Goal: Task Accomplishment & Management: Manage account settings

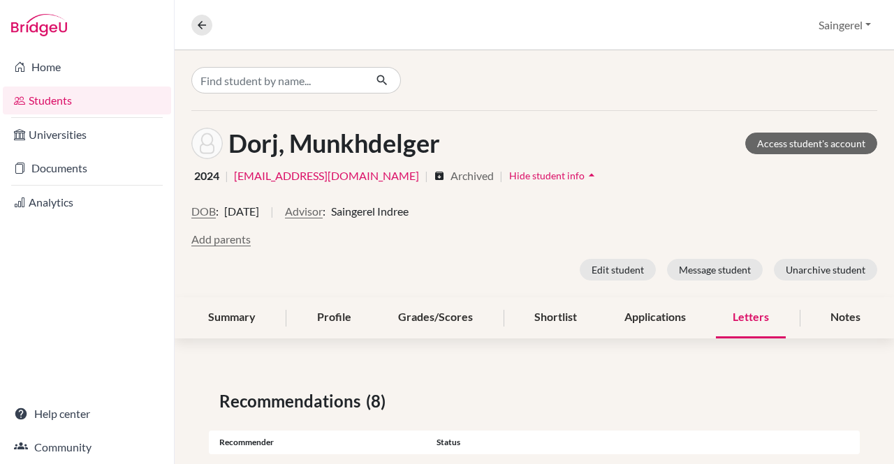
click at [104, 175] on link "Documents" at bounding box center [87, 168] width 168 height 28
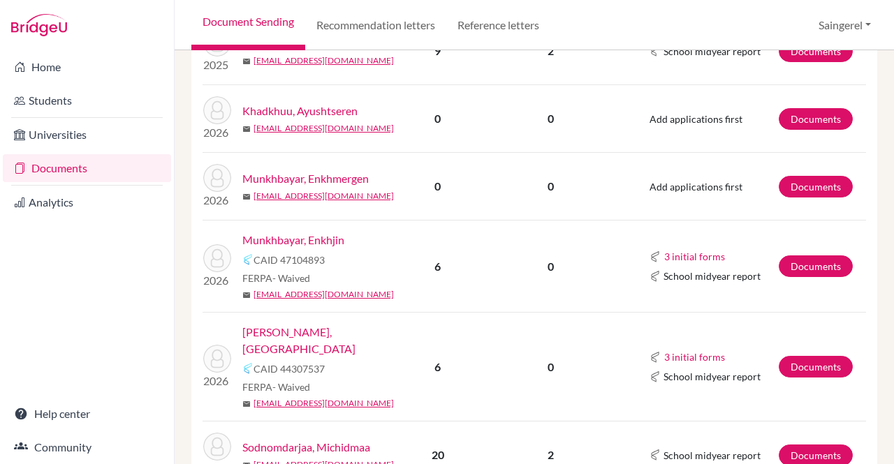
scroll to position [1558, 0]
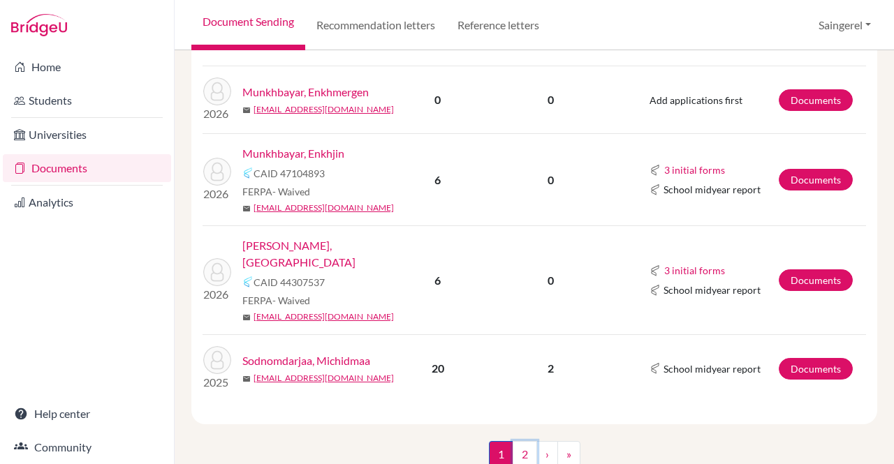
click at [515, 441] on link "2" at bounding box center [524, 454] width 24 height 27
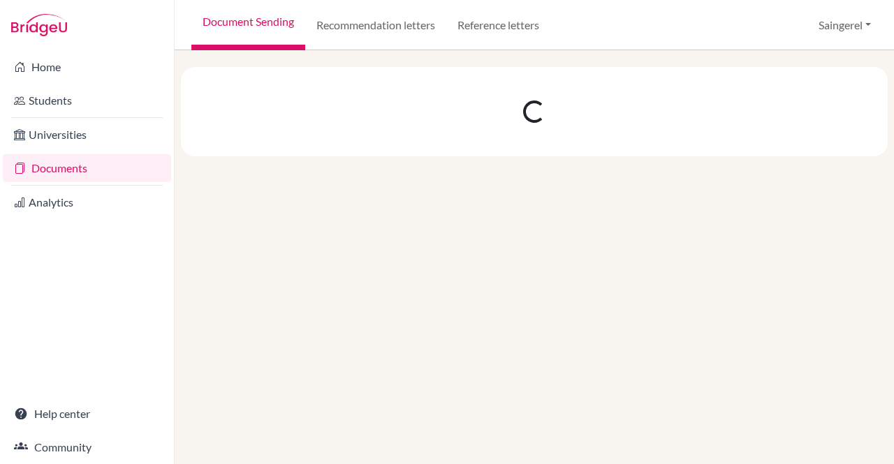
scroll to position [0, 0]
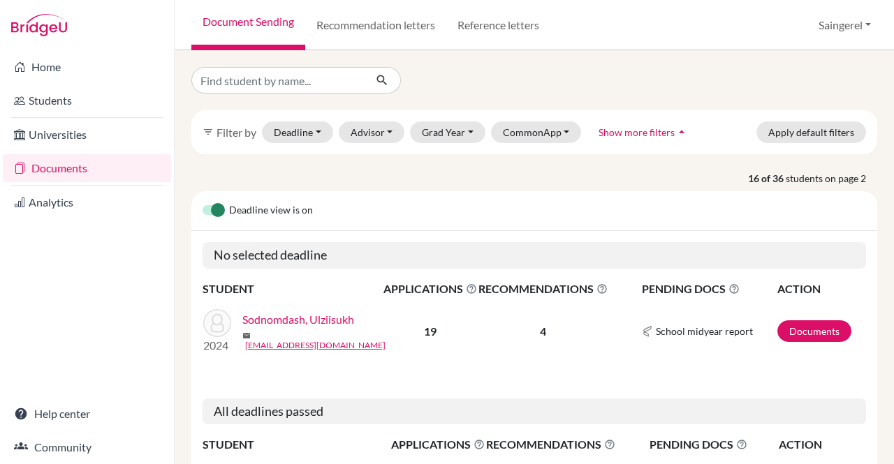
click at [101, 98] on link "Students" at bounding box center [87, 101] width 168 height 28
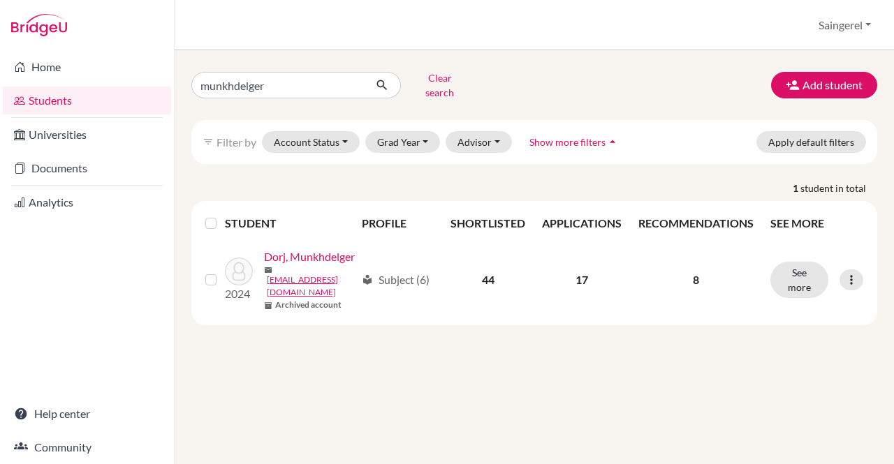
click at [350, 258] on div "2024 Dorj, Munkhdelger mail dmunkhdelger3@gmail.com inventory_2 Archived account" at bounding box center [284, 280] width 141 height 63
click at [846, 287] on icon at bounding box center [851, 280] width 14 height 14
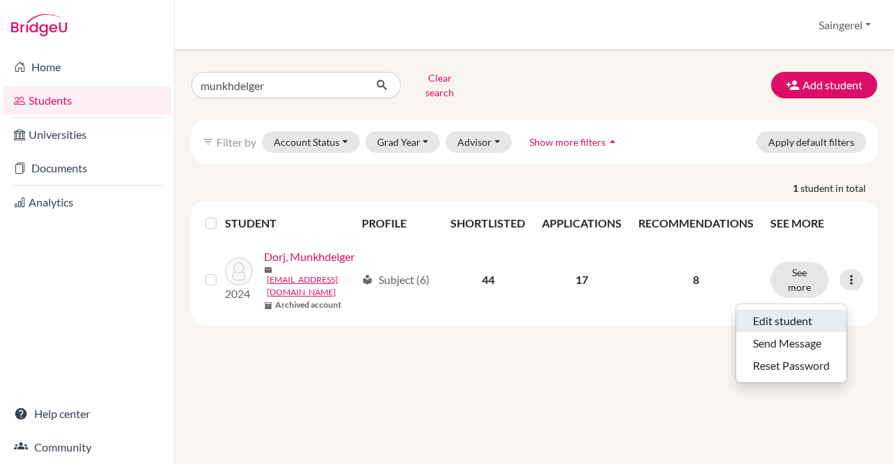
click at [815, 312] on button "Edit student" at bounding box center [791, 321] width 110 height 22
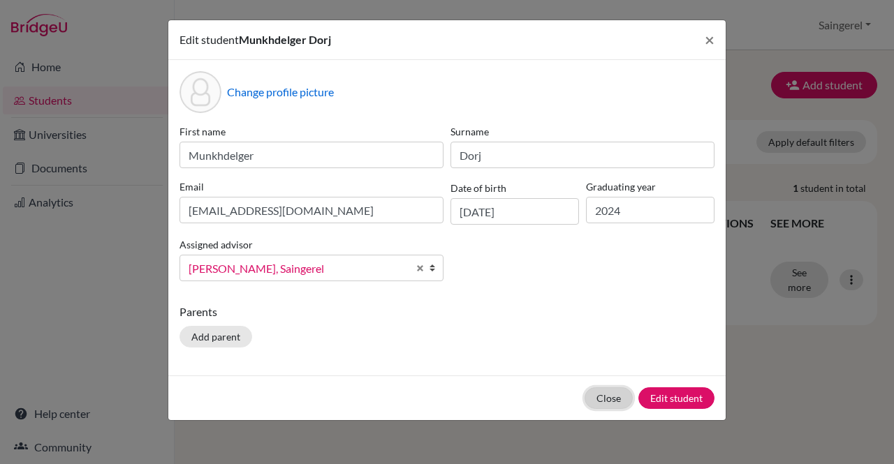
click at [603, 392] on button "Close" at bounding box center [608, 398] width 48 height 22
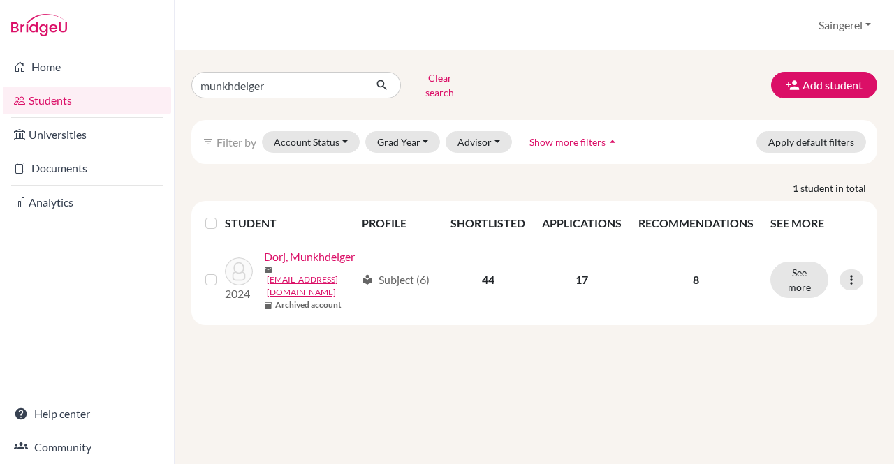
click at [852, 283] on icon at bounding box center [851, 280] width 14 height 14
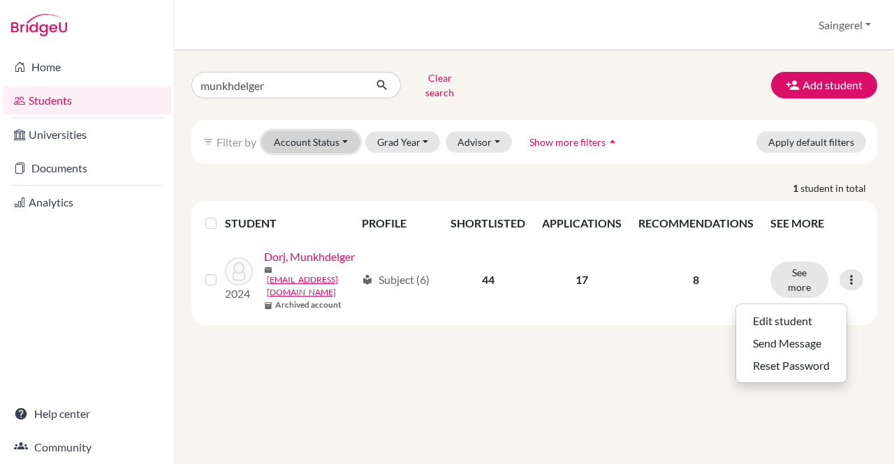
click at [337, 131] on button "Account Status" at bounding box center [311, 142] width 98 height 22
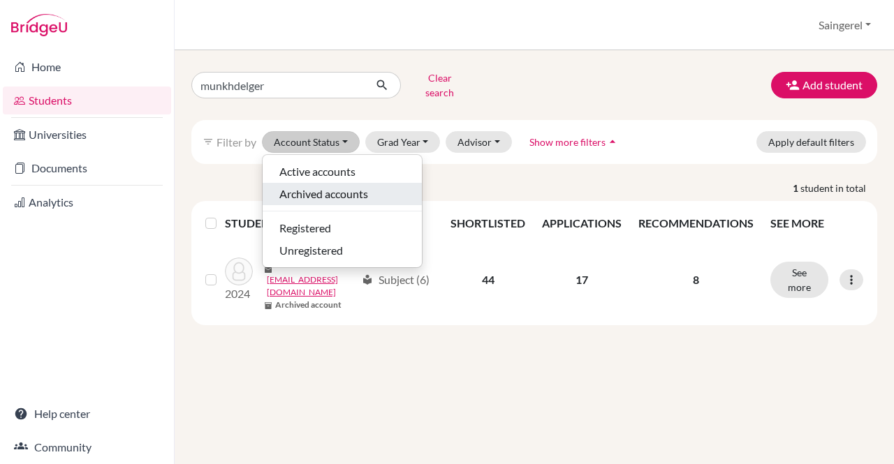
click at [323, 186] on span "Archived accounts" at bounding box center [323, 194] width 89 height 17
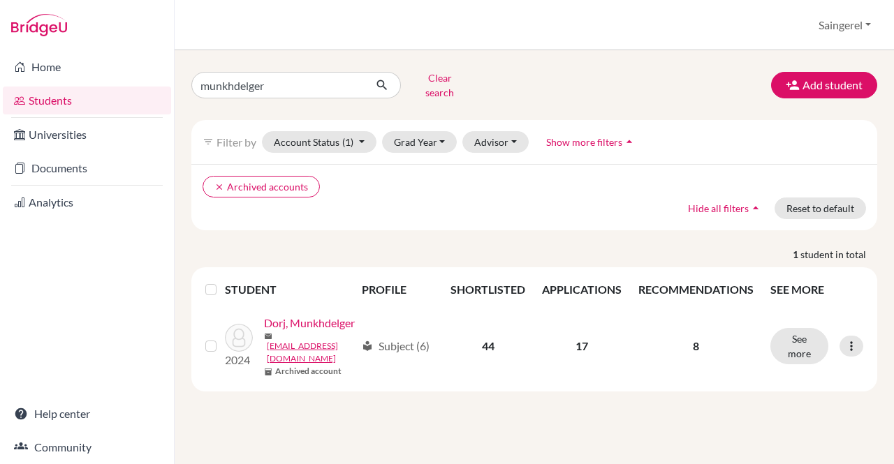
click at [461, 332] on td "44" at bounding box center [487, 346] width 91 height 80
click at [478, 322] on td "44" at bounding box center [487, 346] width 91 height 80
click at [289, 332] on link "Dorj, Munkhdelger" at bounding box center [309, 323] width 91 height 17
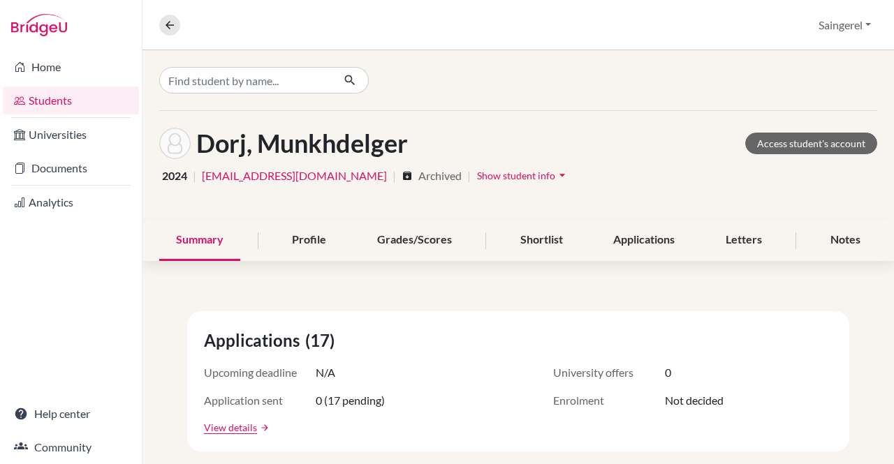
click at [418, 179] on span "Archived" at bounding box center [439, 176] width 43 height 17
click at [477, 177] on span "Show student info" at bounding box center [516, 176] width 78 height 12
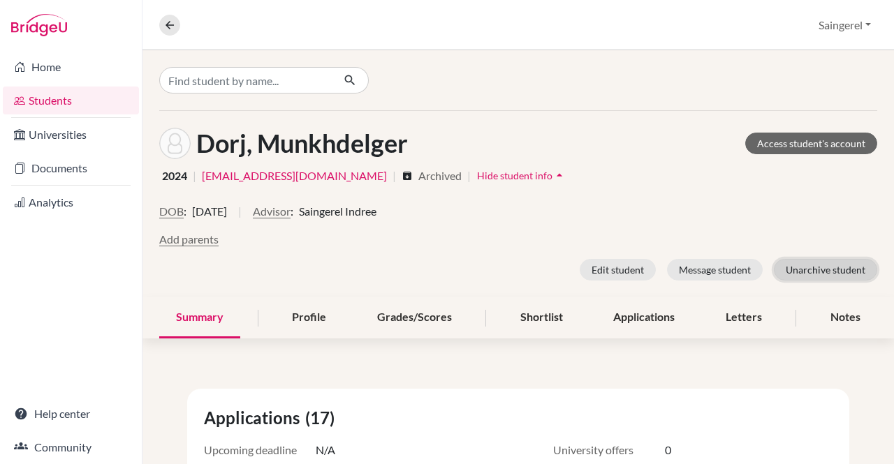
click at [790, 273] on button "Unarchive student" at bounding box center [825, 270] width 103 height 22
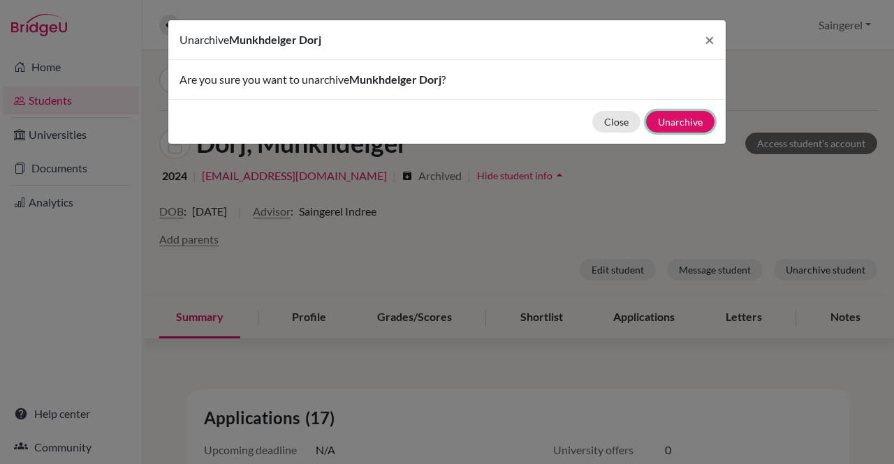
click at [675, 123] on button "Unarchive" at bounding box center [680, 122] width 68 height 22
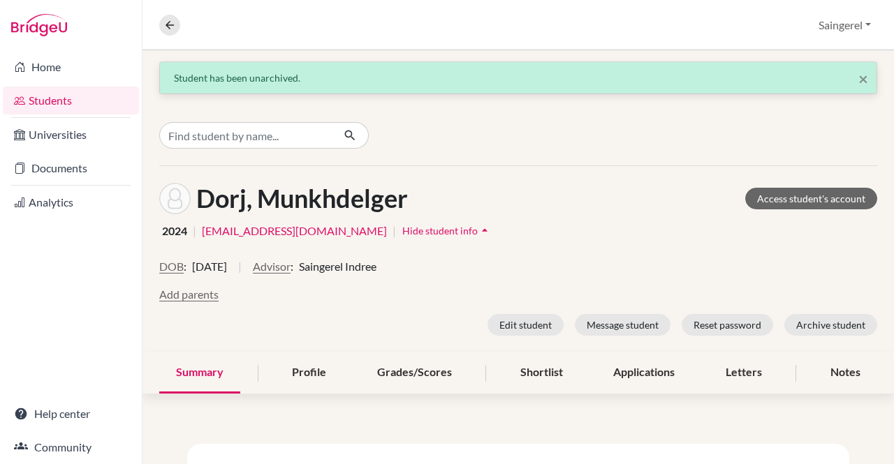
click at [38, 166] on link "Documents" at bounding box center [71, 168] width 136 height 28
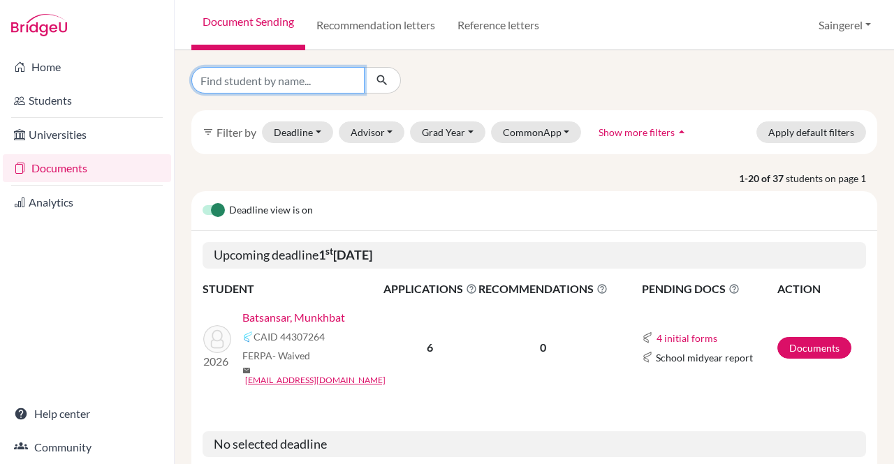
click at [323, 84] on input "Find student by name..." at bounding box center [277, 80] width 173 height 27
type input "munkhdelger"
click at [378, 72] on button "submit" at bounding box center [382, 80] width 37 height 27
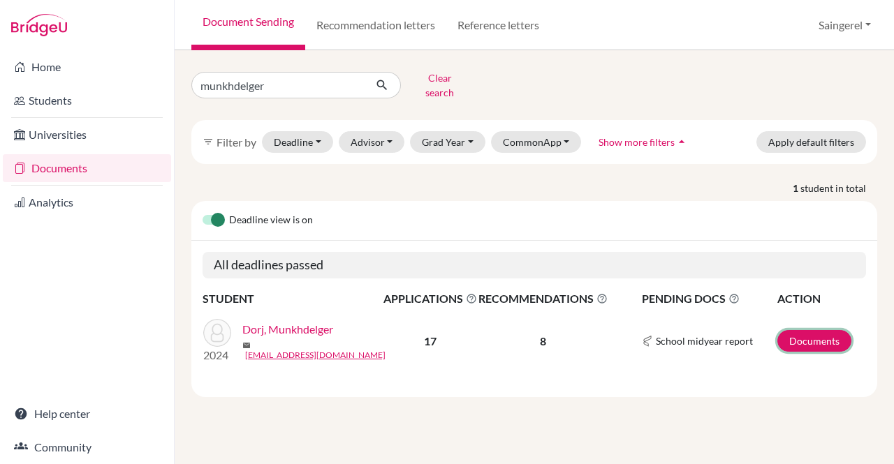
click at [821, 330] on link "Documents" at bounding box center [814, 341] width 74 height 22
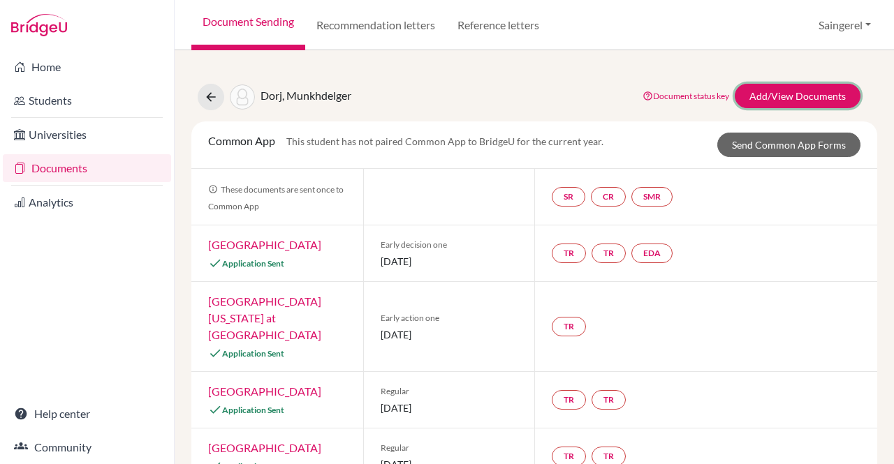
click at [760, 98] on link "Add/View Documents" at bounding box center [797, 96] width 126 height 24
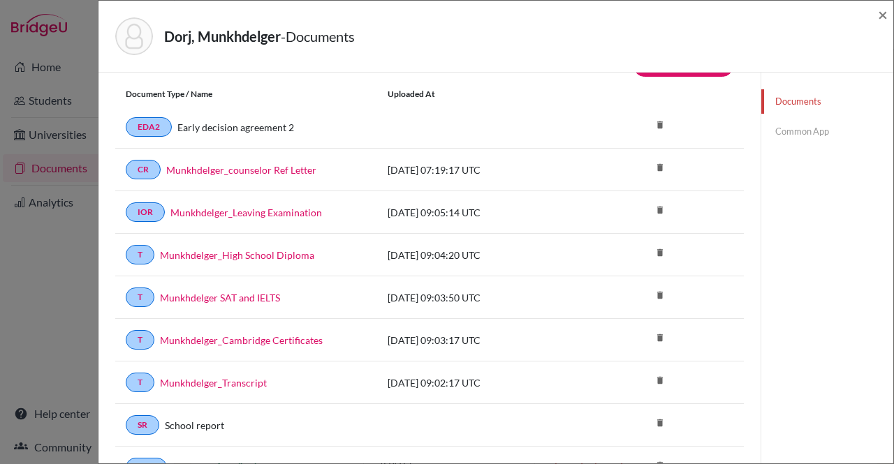
scroll to position [35, 0]
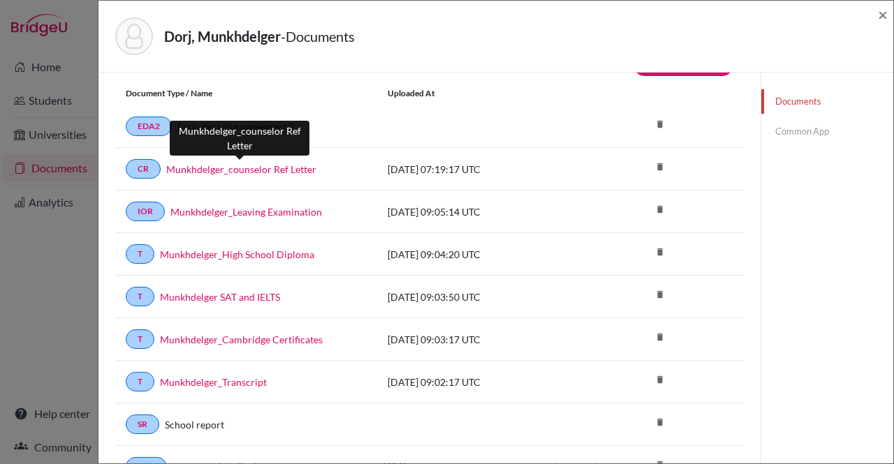
click at [286, 172] on link "Munkhdelger_counselor Ref Letter" at bounding box center [241, 169] width 150 height 15
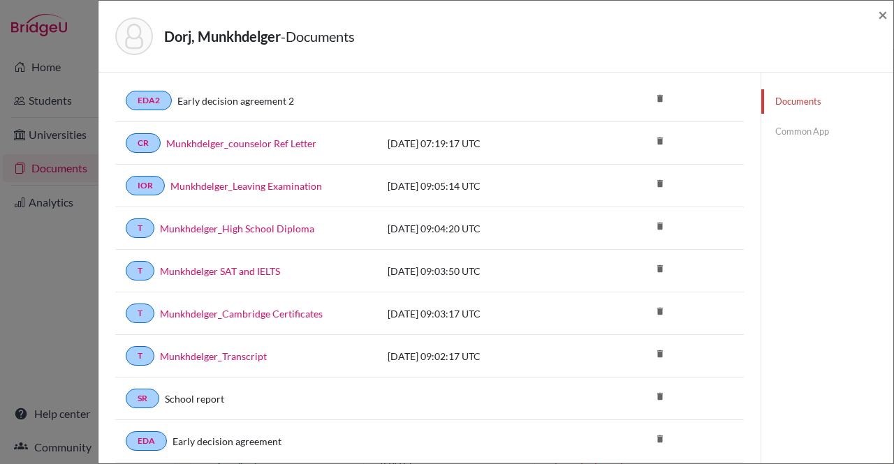
scroll to position [61, 0]
click at [254, 266] on link "Munkhdelger SAT and IELTS" at bounding box center [220, 270] width 120 height 15
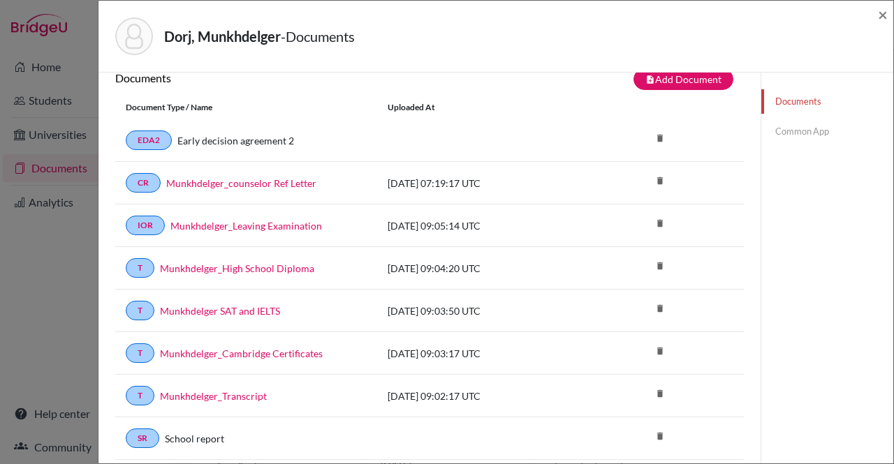
scroll to position [15, 0]
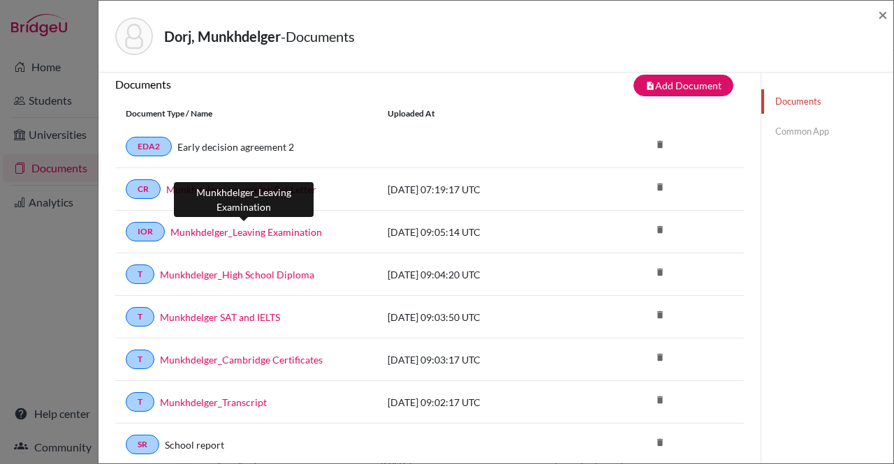
click at [266, 232] on link "Munkhdelger_Leaving Examination" at bounding box center [246, 232] width 152 height 15
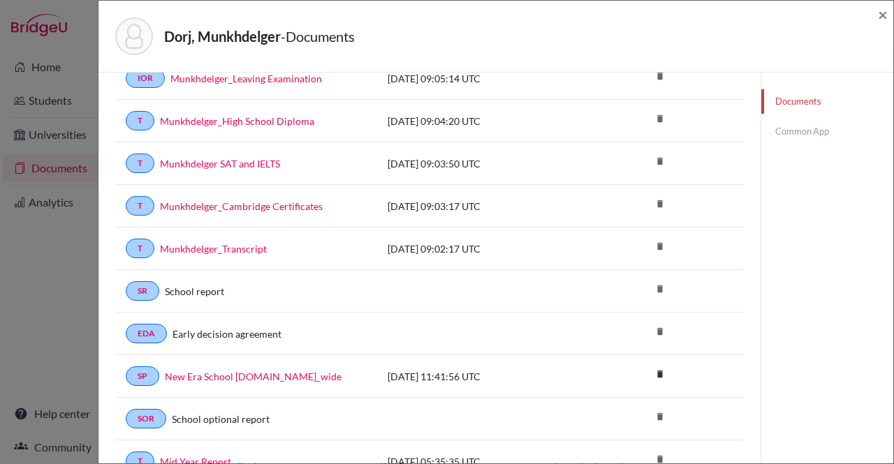
scroll to position [315, 0]
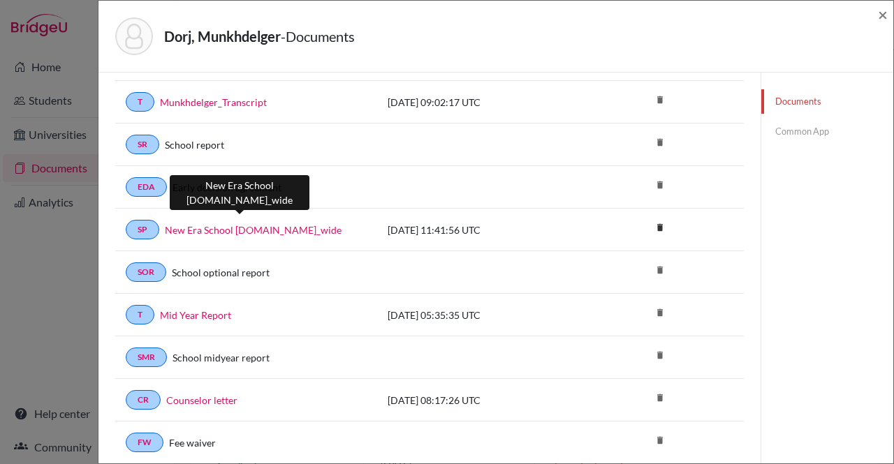
click at [279, 223] on link "New Era School [DOMAIN_NAME]_wide" at bounding box center [253, 230] width 177 height 15
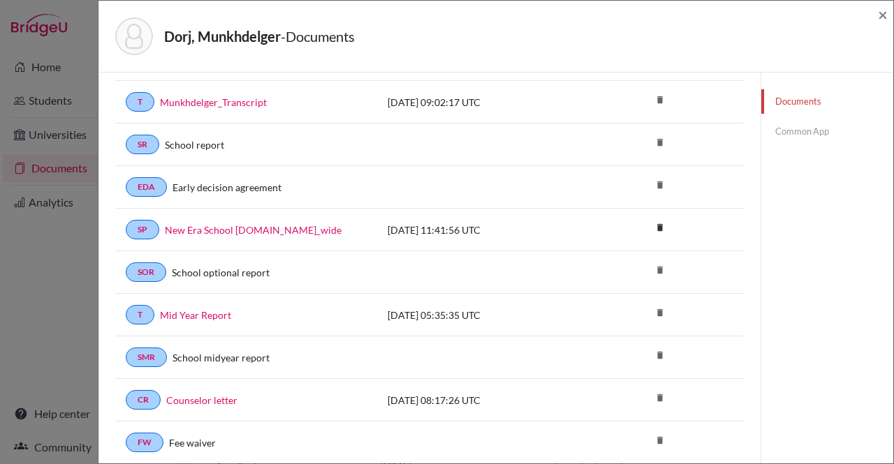
scroll to position [0, 0]
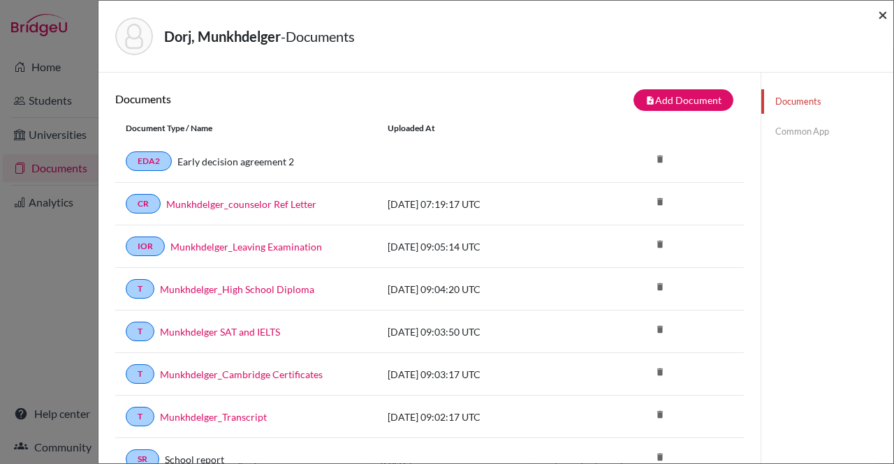
click at [881, 14] on span "×" at bounding box center [883, 14] width 10 height 20
